Goal: Task Accomplishment & Management: Manage account settings

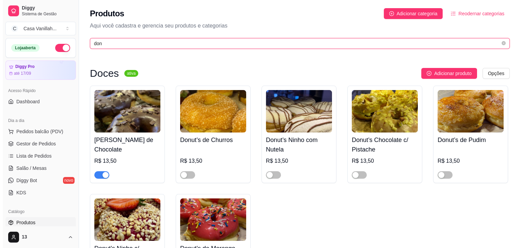
scroll to position [105, 0]
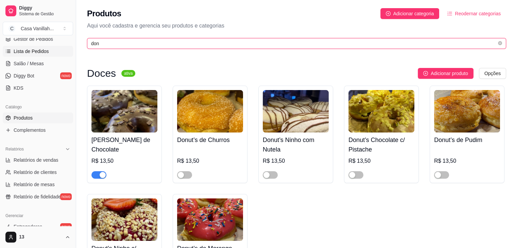
drag, startPoint x: 107, startPoint y: 40, endPoint x: 36, endPoint y: 47, distance: 71.4
click at [75, 45] on div "Diggy Sistema de Gestão C Casa Vanillah ... Loja aberta Diggy Pro até 17/09 Ace…" at bounding box center [258, 163] width 517 height 326
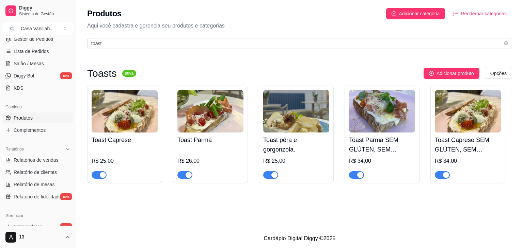
click at [99, 176] on button "button" at bounding box center [99, 174] width 15 height 7
click at [181, 177] on span "button" at bounding box center [184, 174] width 15 height 7
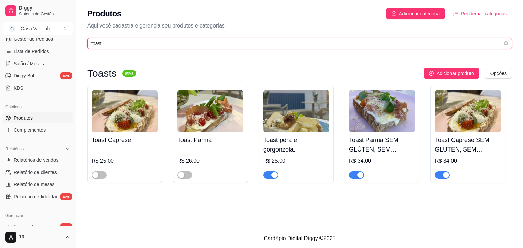
click at [140, 42] on input "toast" at bounding box center [296, 43] width 411 height 7
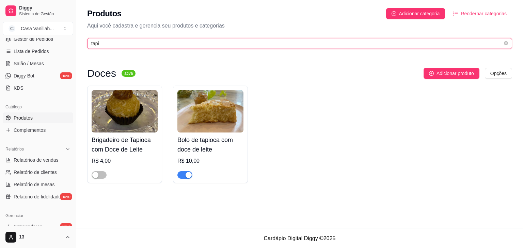
type input "tapi"
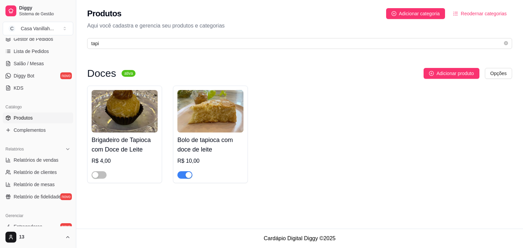
click at [200, 119] on img at bounding box center [210, 111] width 66 height 43
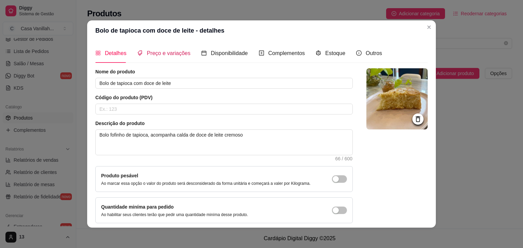
click at [158, 53] on span "Preço e variações" at bounding box center [169, 53] width 44 height 6
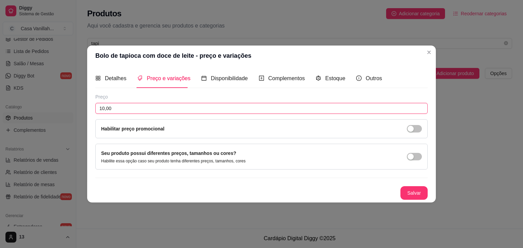
click at [126, 111] on input "10,00" at bounding box center [261, 108] width 332 height 11
type input "13,00"
click at [427, 196] on div "Detalhes Preço e variações Disponibilidade Complementos Estoque Outros Nome do …" at bounding box center [261, 134] width 348 height 137
click at [416, 194] on button "Salvar" at bounding box center [413, 193] width 27 height 14
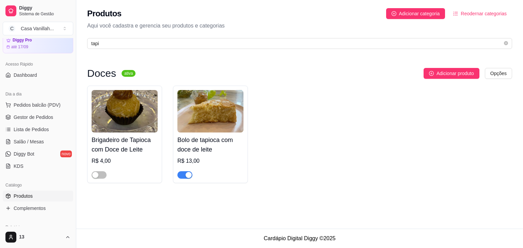
scroll to position [34, 0]
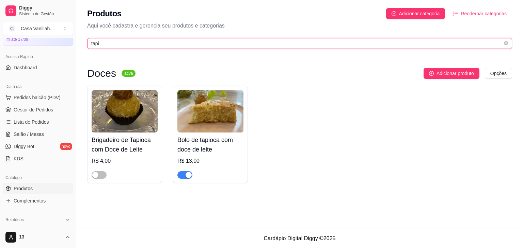
click at [169, 43] on input "tapi" at bounding box center [296, 43] width 411 height 7
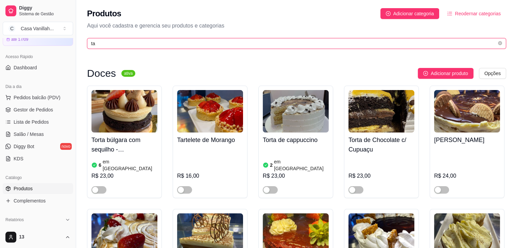
type input "t"
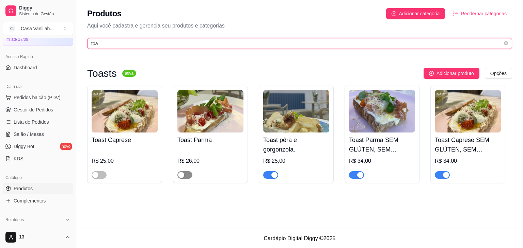
type input "toa"
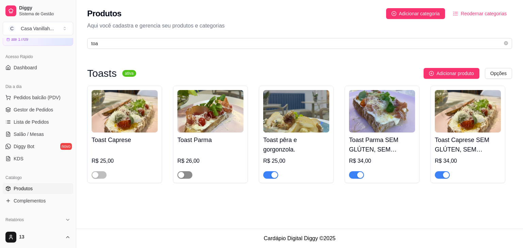
click at [185, 176] on button "button" at bounding box center [184, 174] width 15 height 7
click at [106, 175] on span "button" at bounding box center [99, 174] width 15 height 7
